Goal: Information Seeking & Learning: Check status

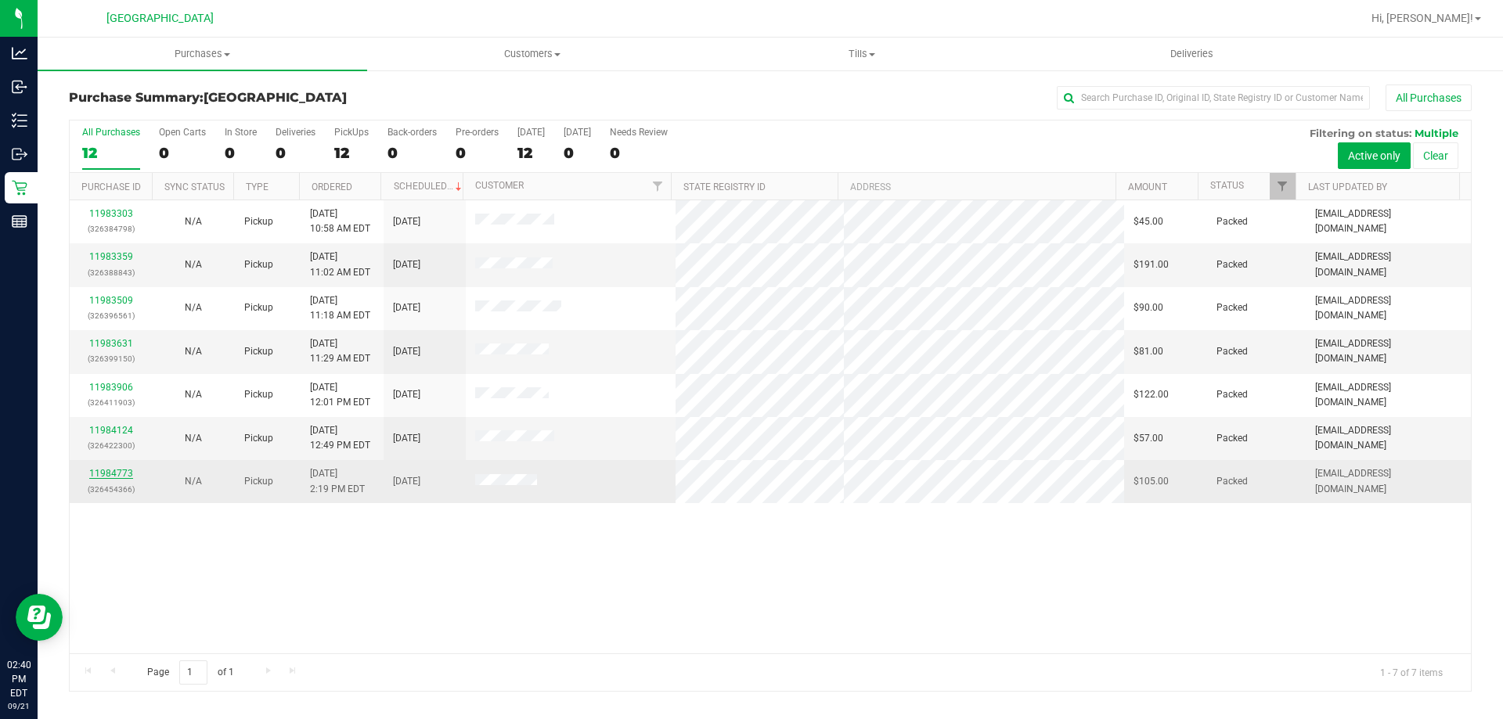
click at [106, 470] on link "11984773" at bounding box center [111, 473] width 44 height 11
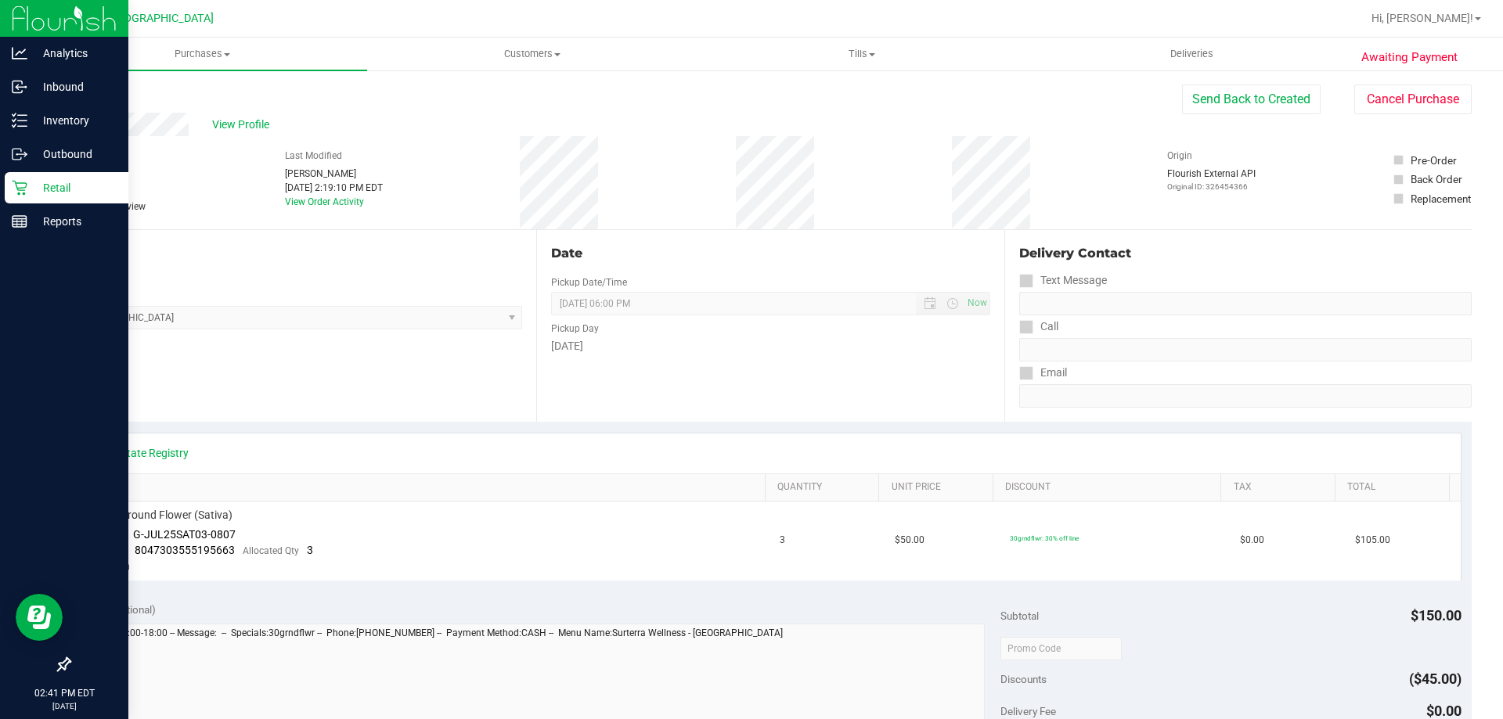
click at [18, 187] on icon at bounding box center [20, 188] width 16 height 16
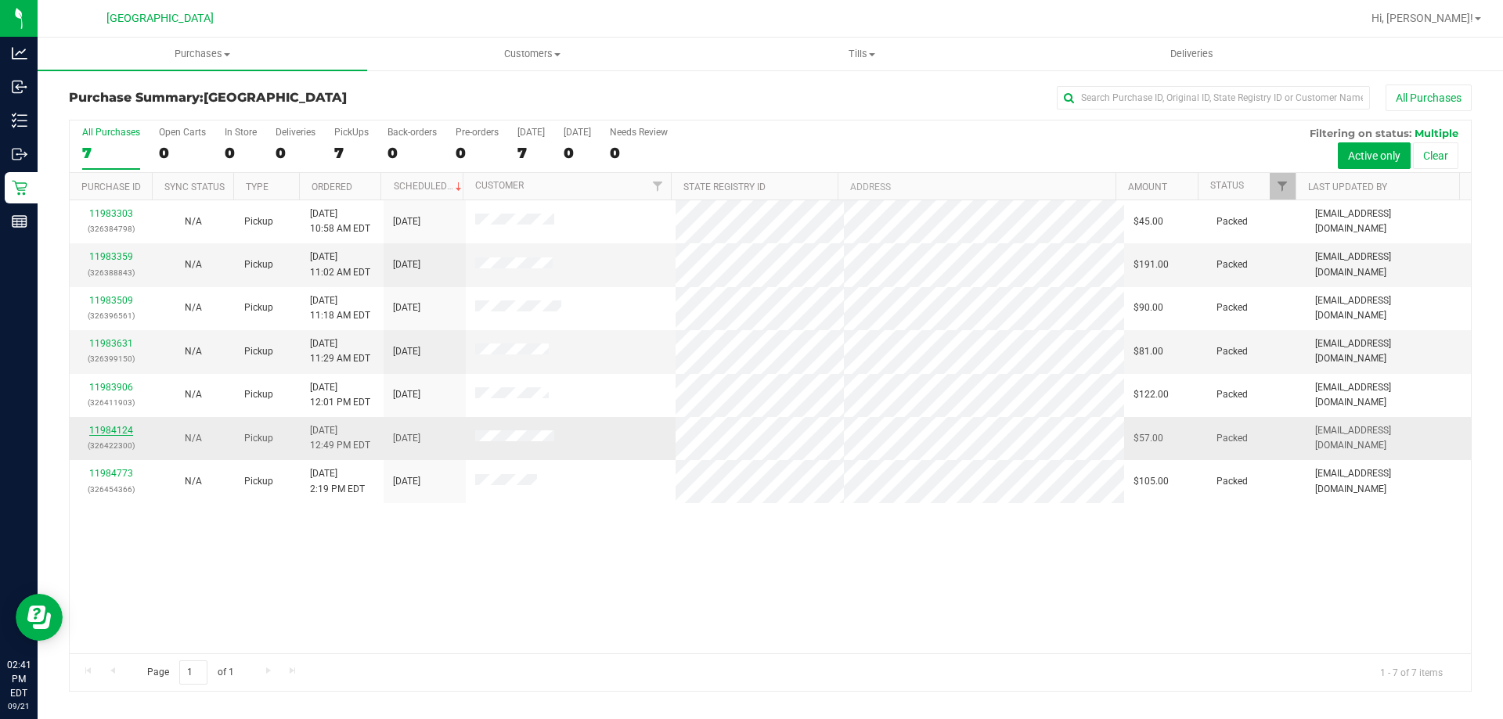
click at [126, 431] on link "11984124" at bounding box center [111, 430] width 44 height 11
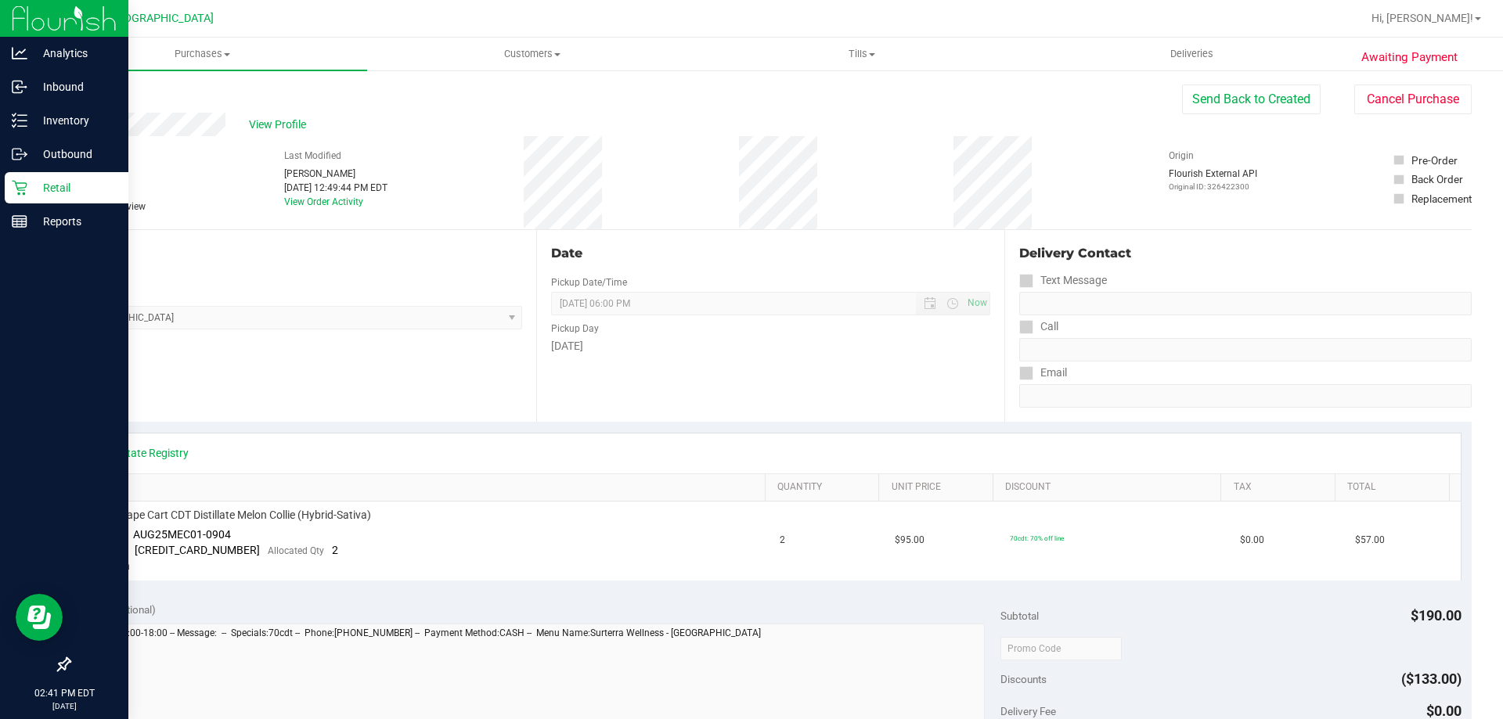
click at [49, 187] on p "Retail" at bounding box center [74, 187] width 94 height 19
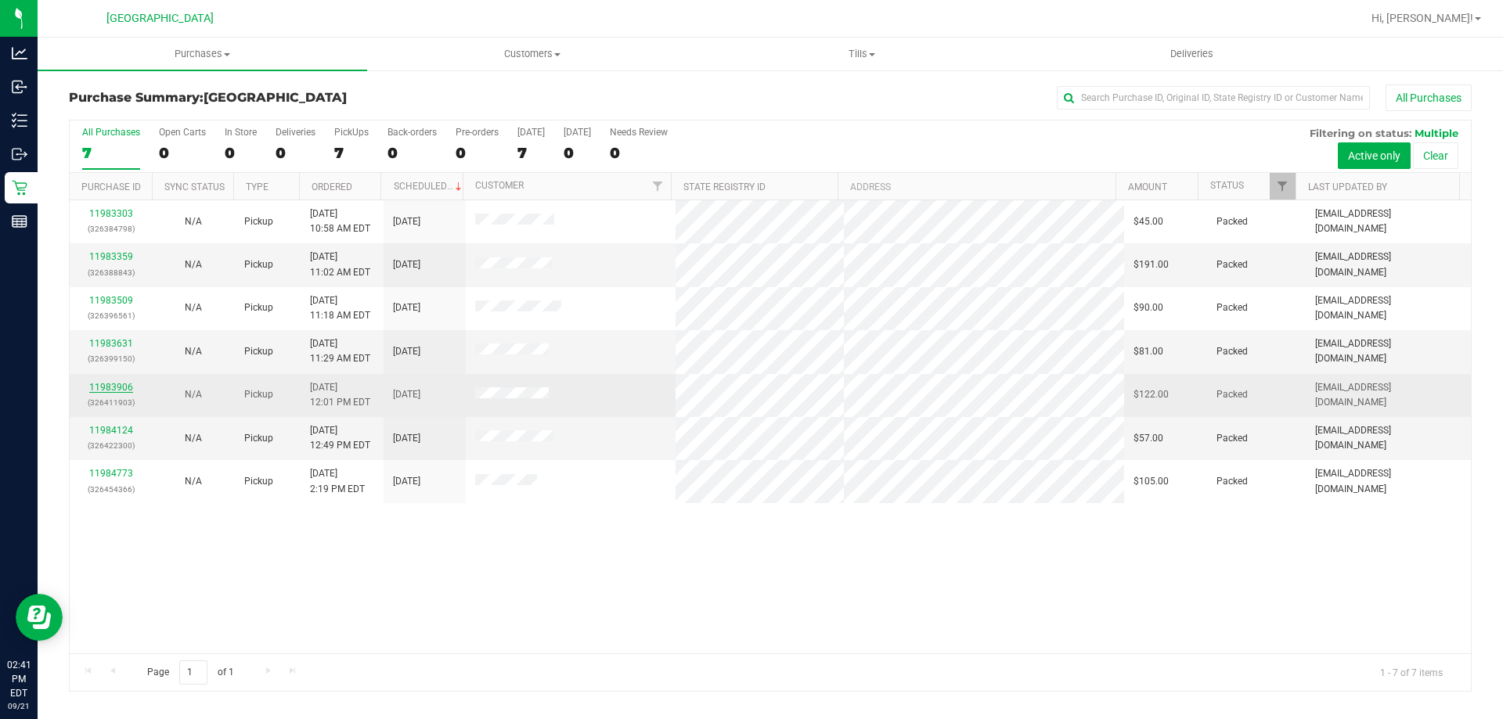
click at [124, 384] on link "11983906" at bounding box center [111, 387] width 44 height 11
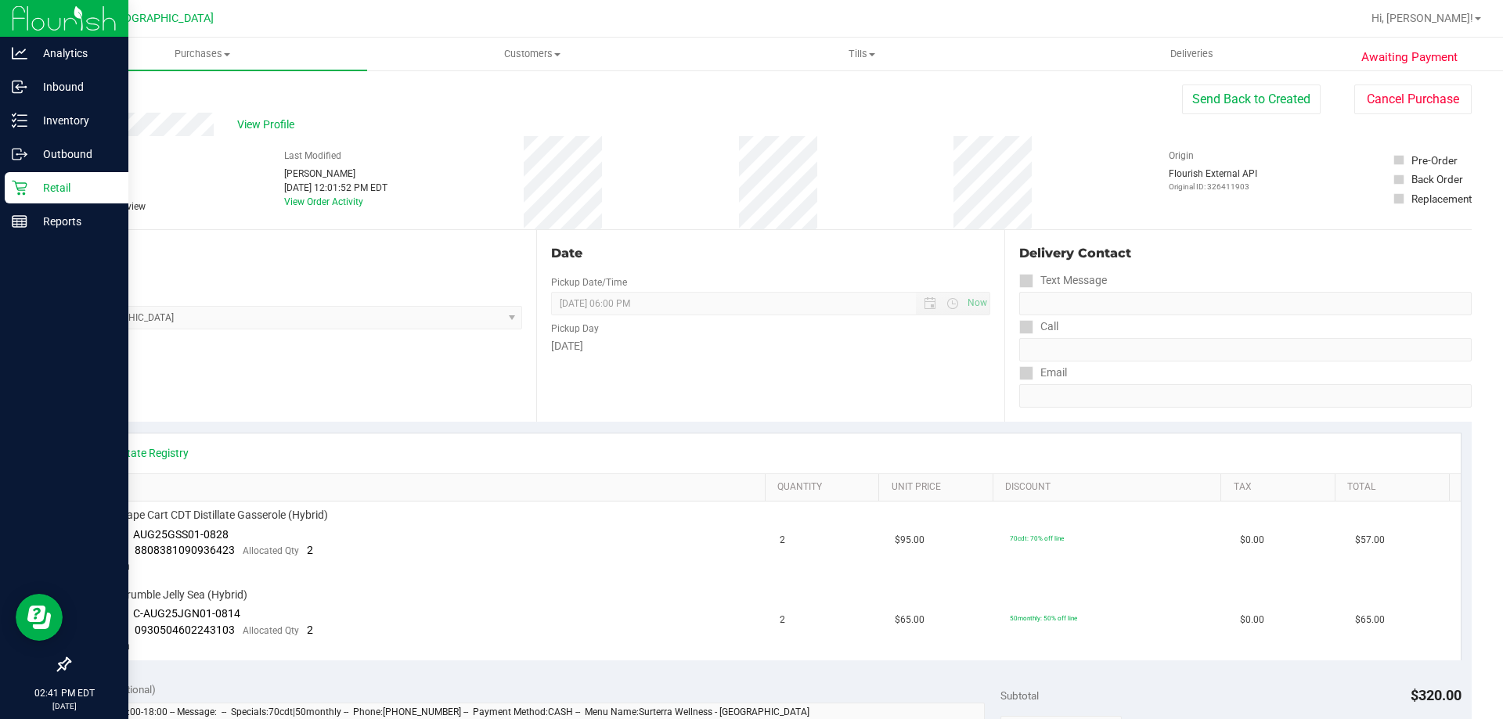
click at [27, 182] on p "Retail" at bounding box center [74, 187] width 94 height 19
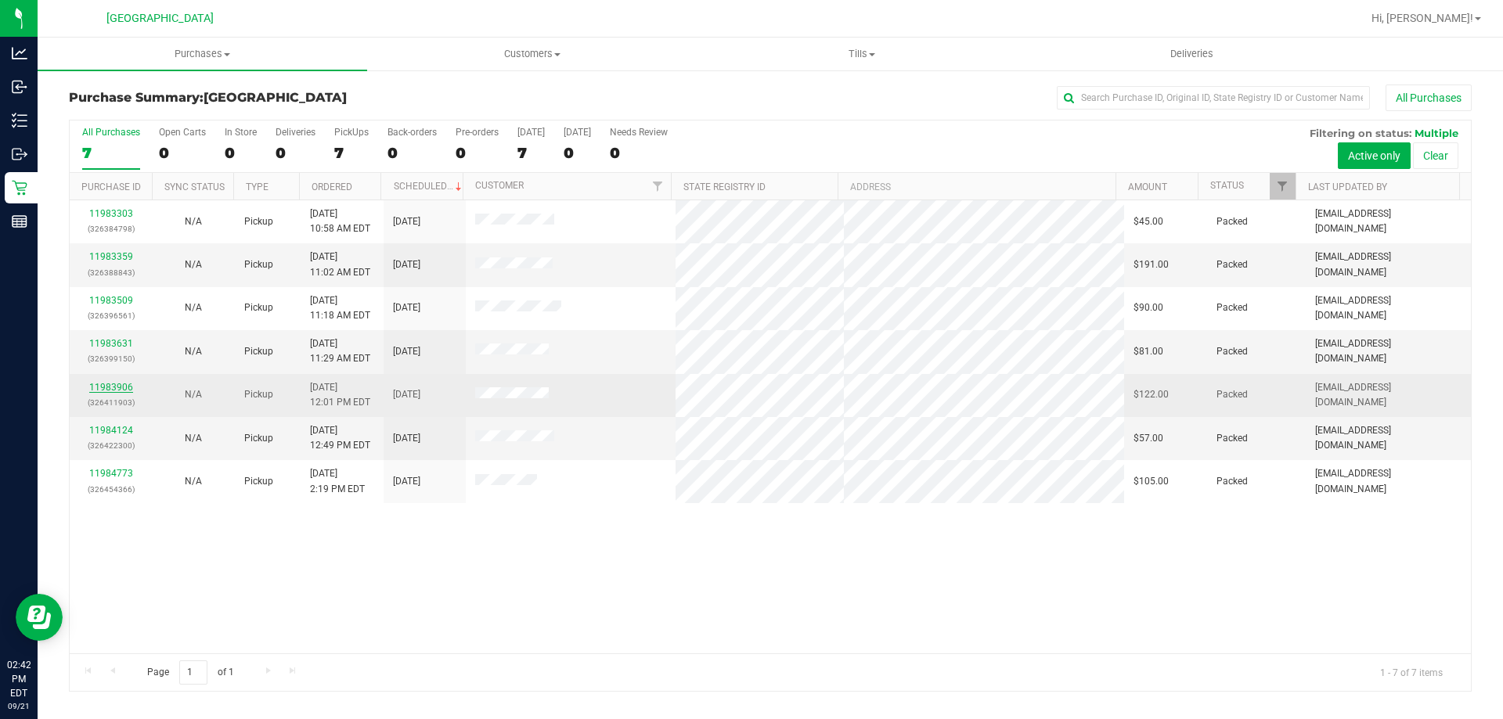
click at [123, 386] on link "11983906" at bounding box center [111, 387] width 44 height 11
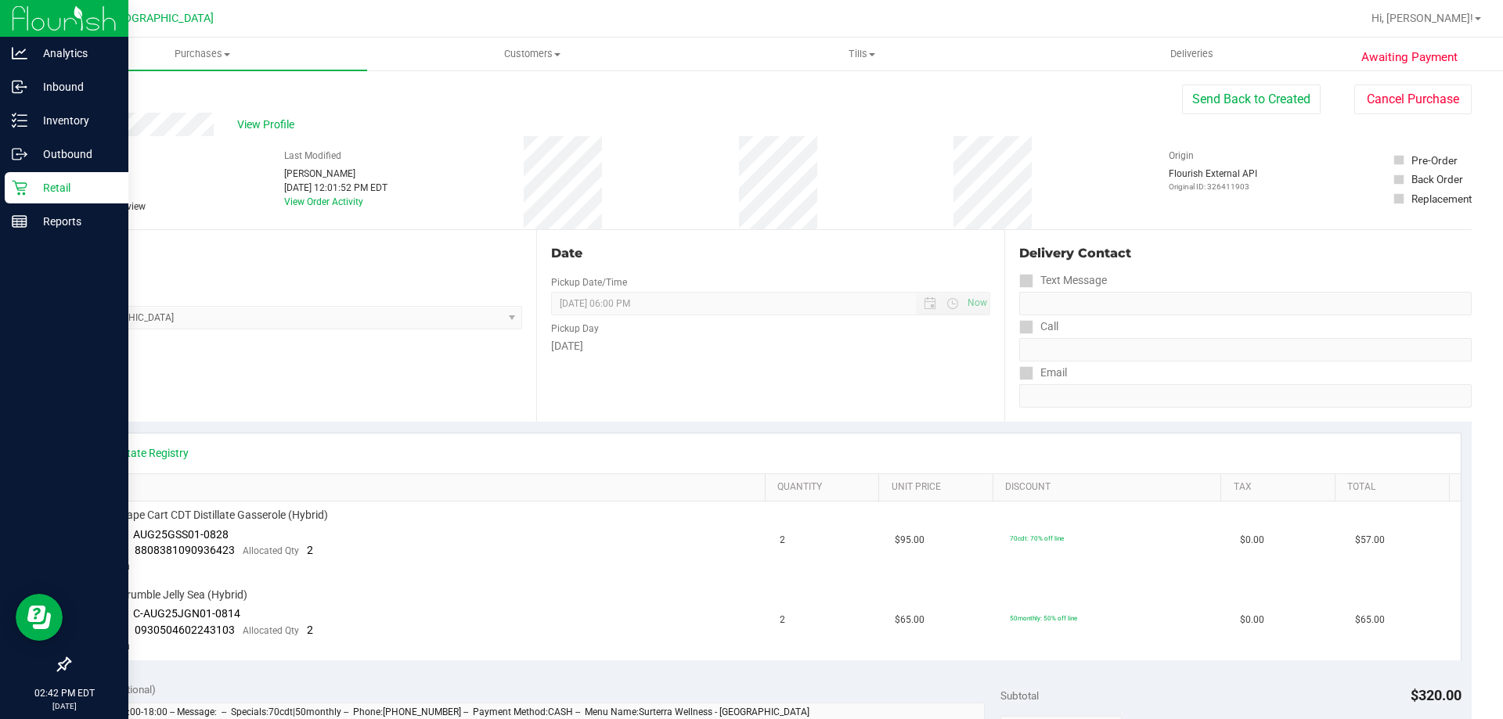
click at [31, 180] on p "Retail" at bounding box center [74, 187] width 94 height 19
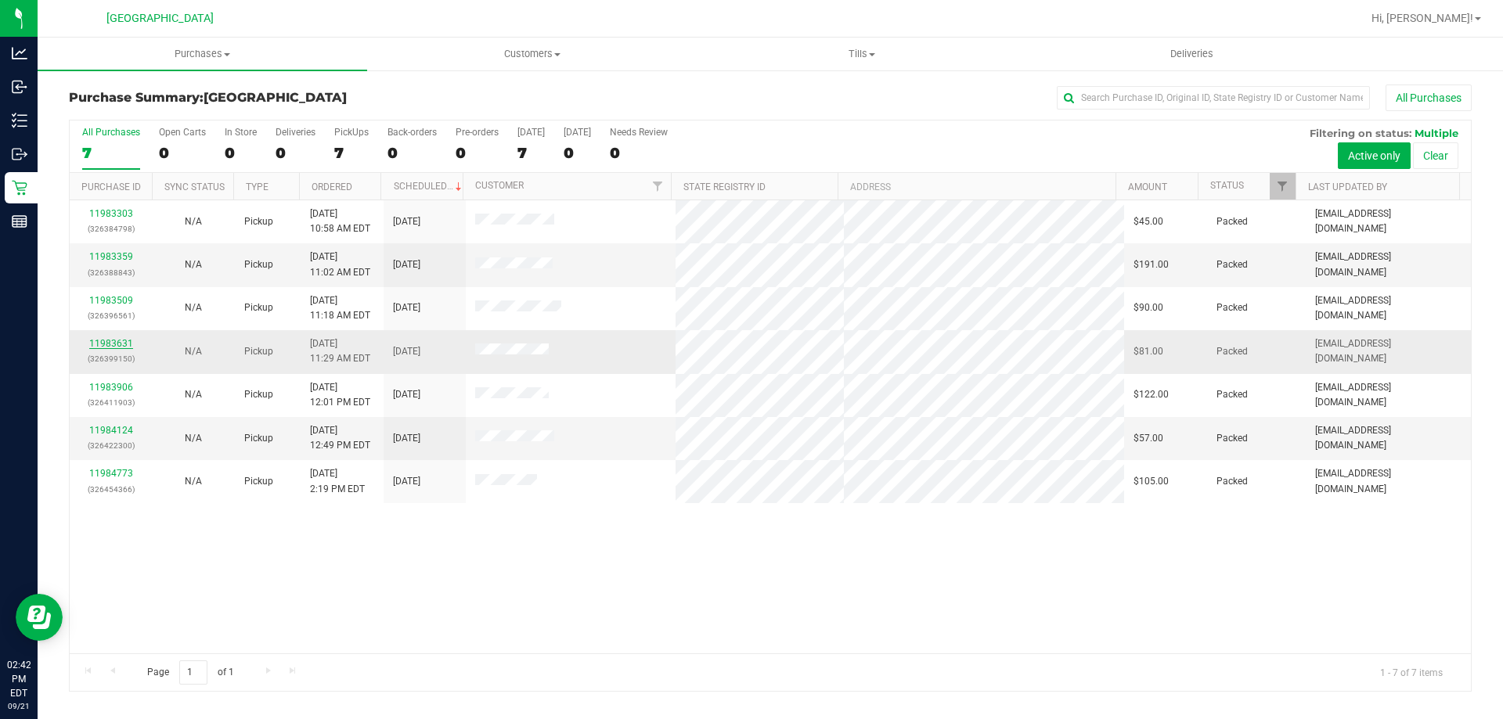
click at [112, 340] on link "11983631" at bounding box center [111, 343] width 44 height 11
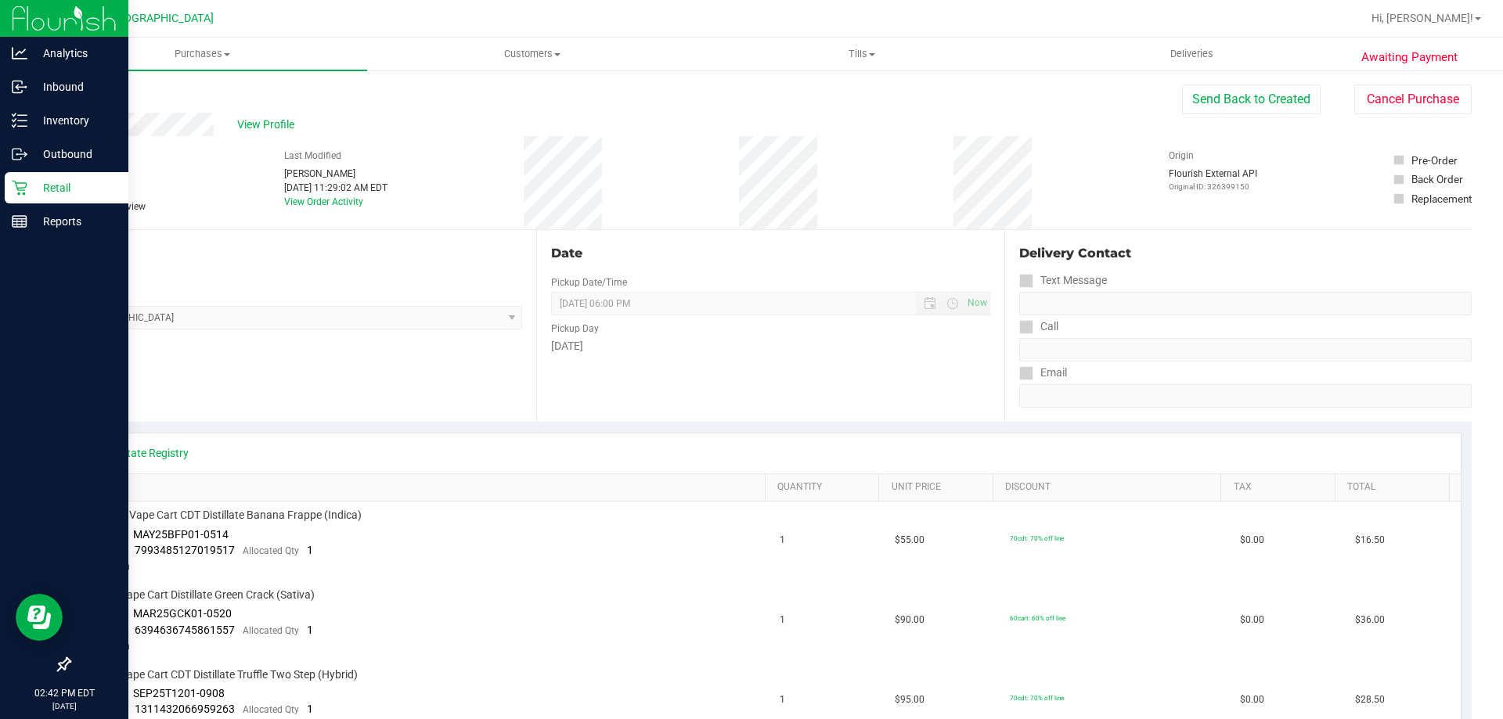
click at [20, 184] on icon at bounding box center [20, 188] width 16 height 16
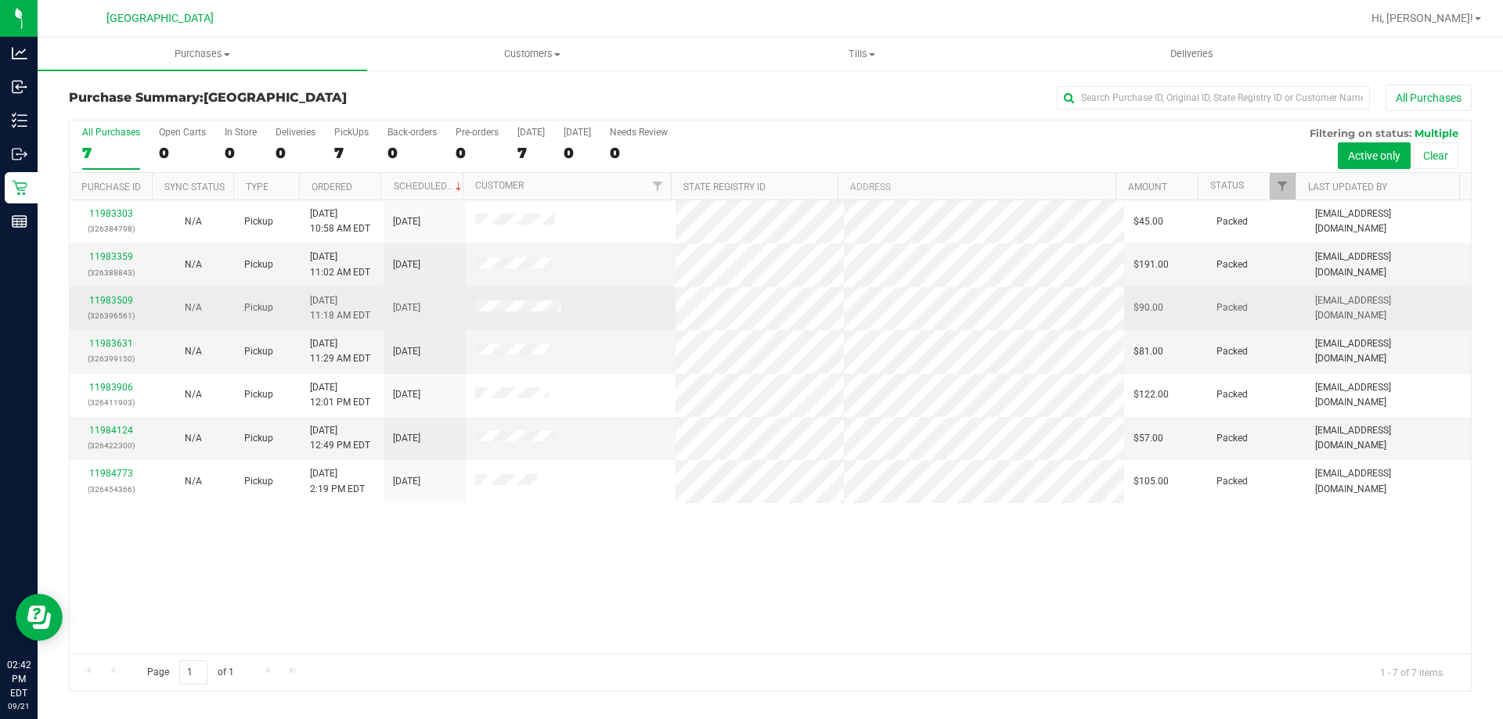
click at [96, 293] on td "11983509 (326396561)" at bounding box center [111, 308] width 82 height 43
click at [96, 298] on link "11983509" at bounding box center [111, 300] width 44 height 11
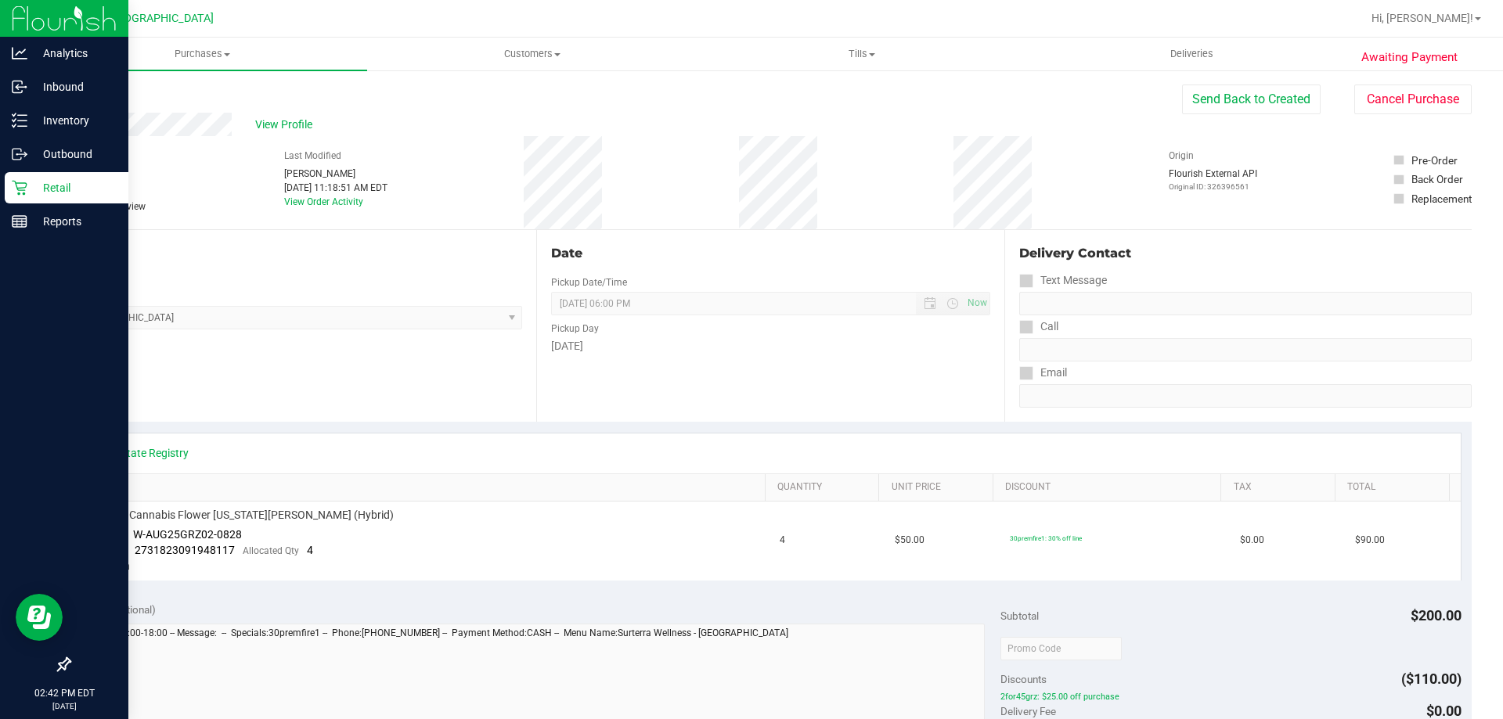
click at [18, 189] on icon at bounding box center [19, 188] width 15 height 15
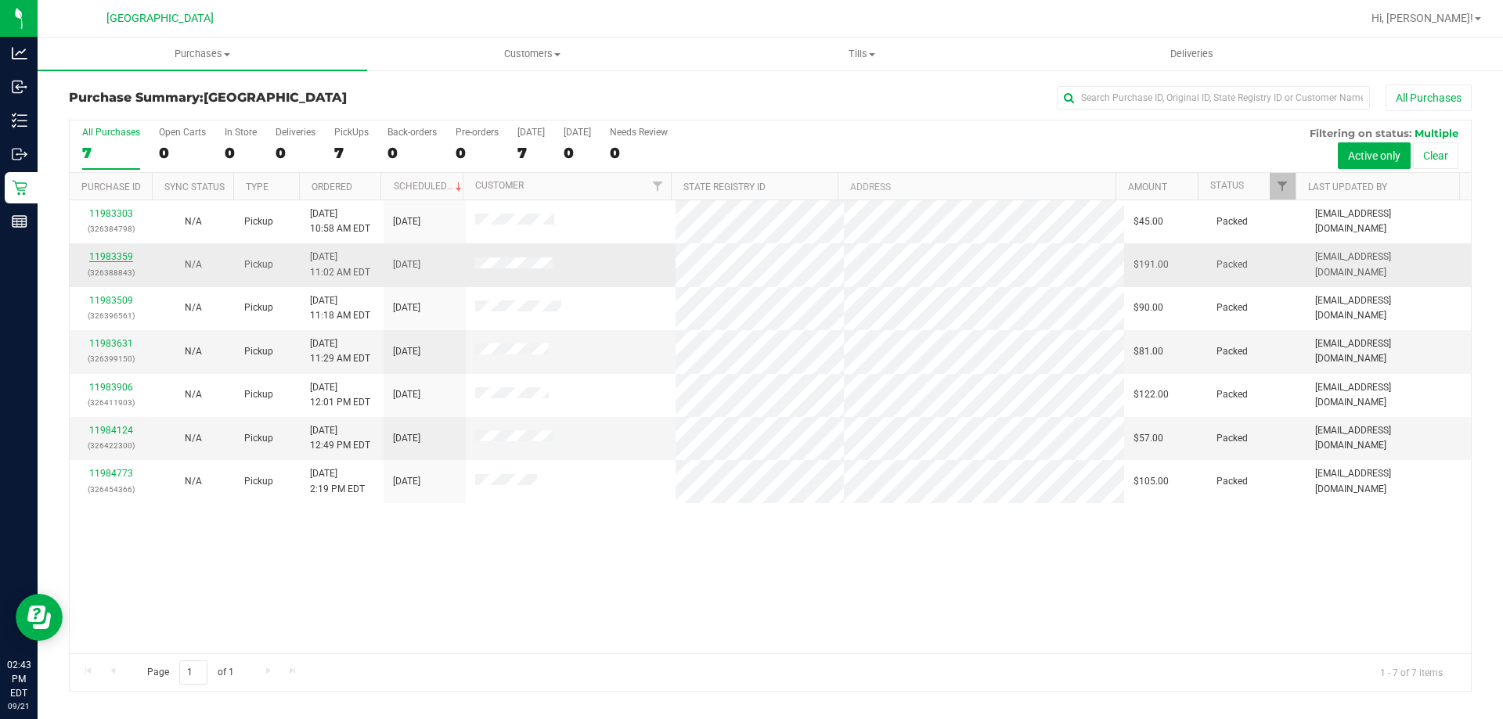
click at [121, 251] on link "11983359" at bounding box center [111, 256] width 44 height 11
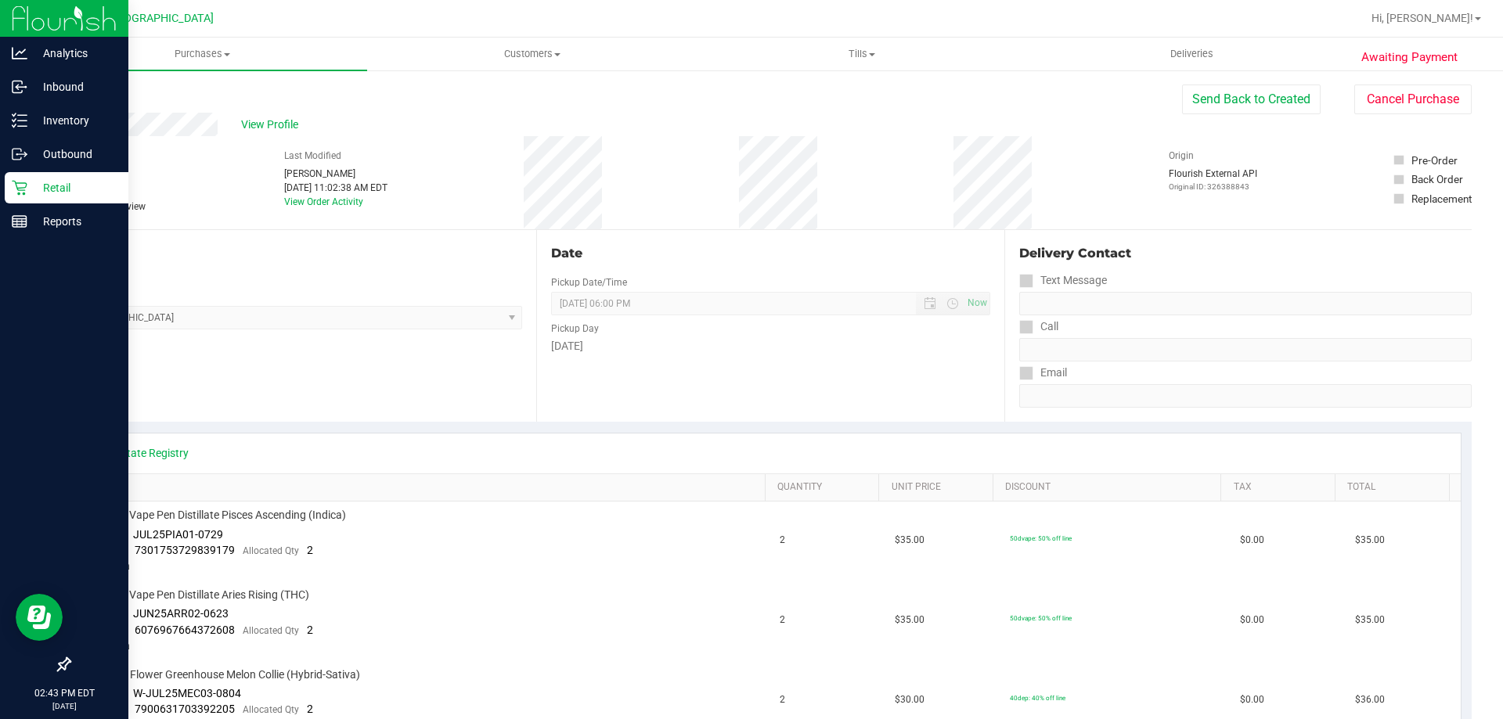
click at [15, 184] on icon at bounding box center [20, 188] width 16 height 16
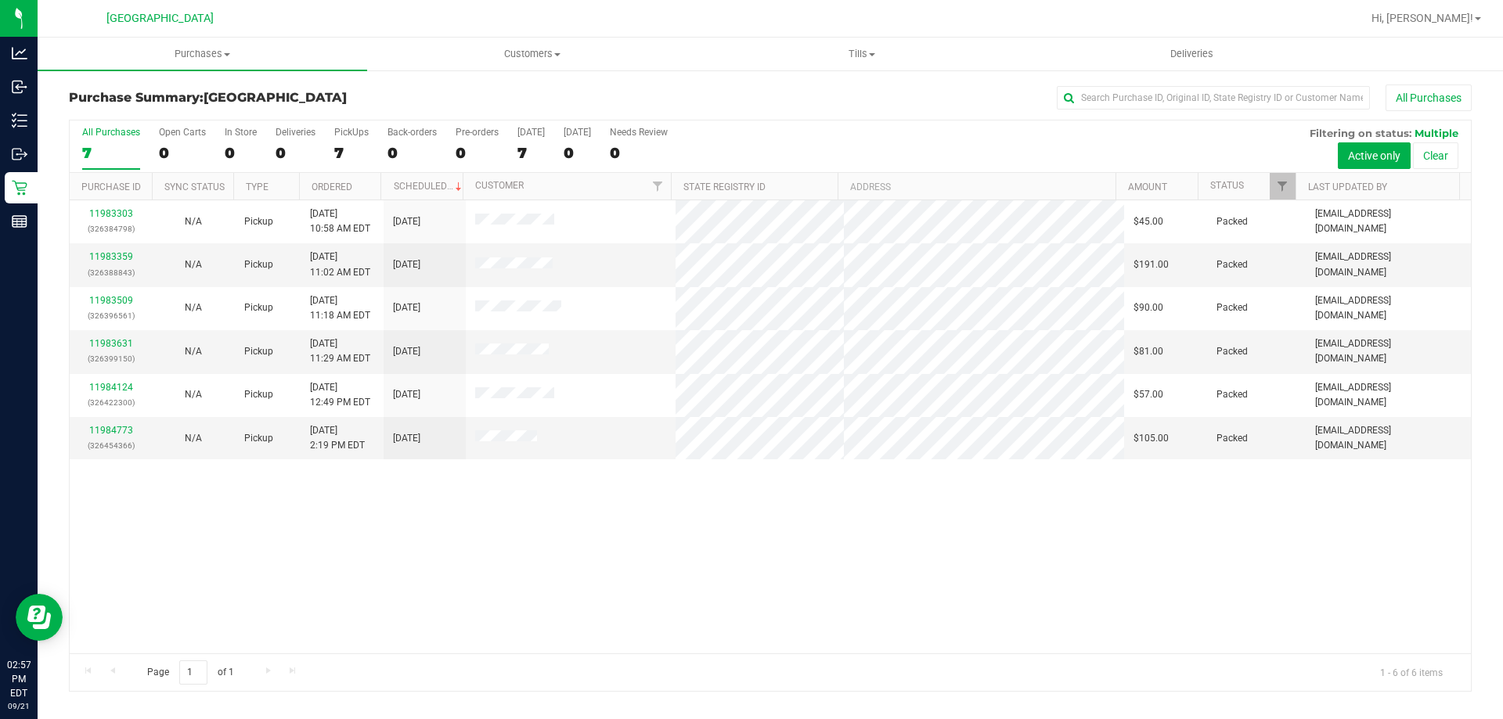
click at [885, 523] on div "11983303 (326384798) N/A Pickup [DATE] 10:58 AM EDT 9/21/2025 $45.00 Packed [EM…" at bounding box center [770, 426] width 1401 height 453
click at [945, 550] on div "11983303 (326384798) N/A Pickup 9/21/2025 10:58 AM EDT 9/21/2025 $45.00 Packed …" at bounding box center [770, 426] width 1401 height 453
